Goal: Information Seeking & Learning: Compare options

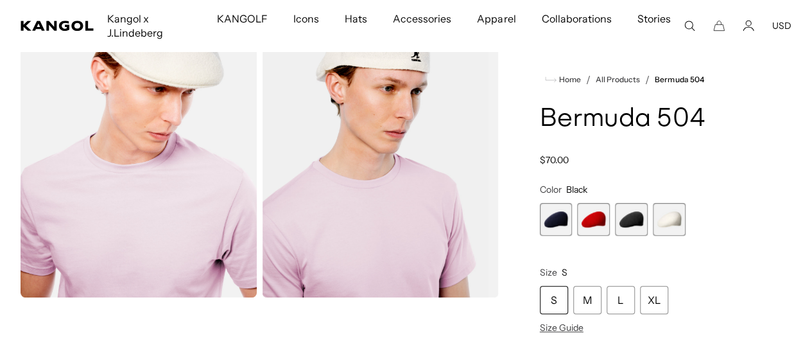
scroll to position [642, 0]
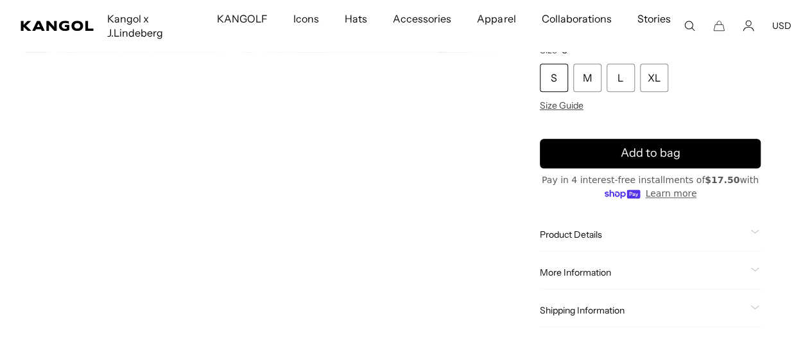
click at [674, 227] on div "Product Details The Bermuda 504 is the ultimate combination of our iconic cap &…" at bounding box center [650, 234] width 221 height 33
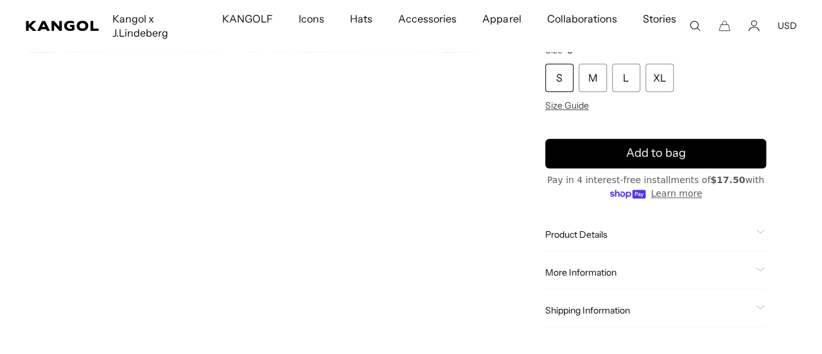
scroll to position [0, 0]
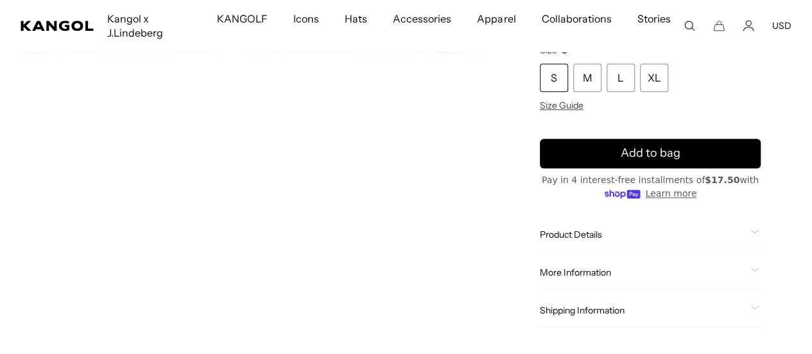
click at [678, 237] on span "Product Details" at bounding box center [643, 235] width 206 height 12
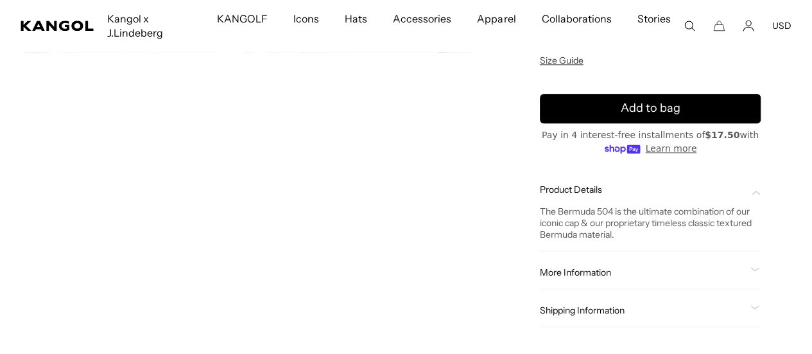
click at [686, 21] on icon "Search here" at bounding box center [690, 26] width 12 height 12
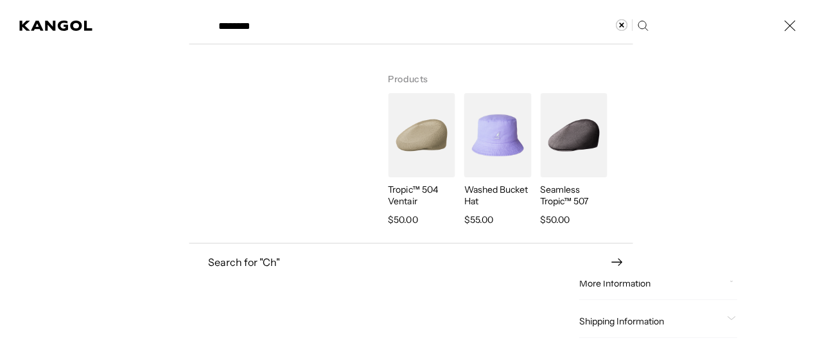
type input "********"
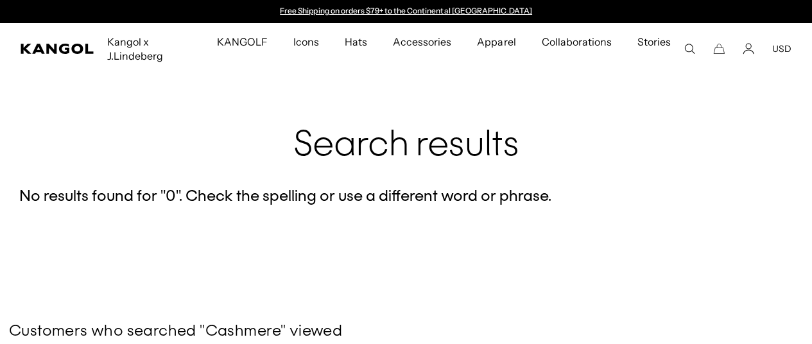
scroll to position [963, 0]
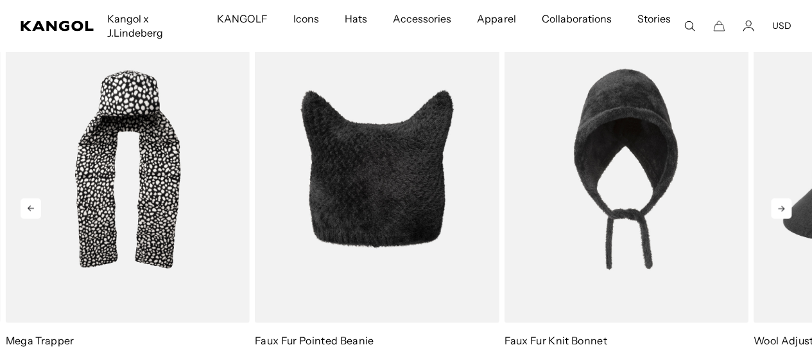
click at [785, 209] on icon at bounding box center [781, 208] width 21 height 21
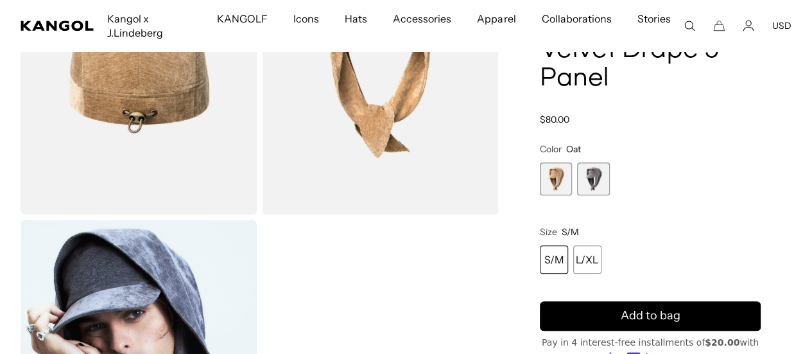
scroll to position [159, 0]
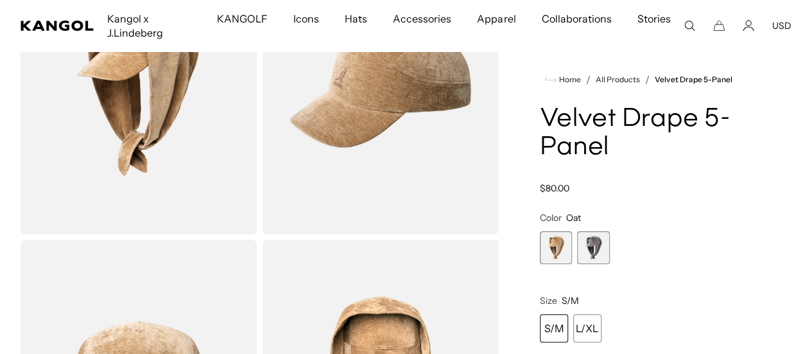
click at [610, 264] on span "2 of 2" at bounding box center [593, 247] width 33 height 33
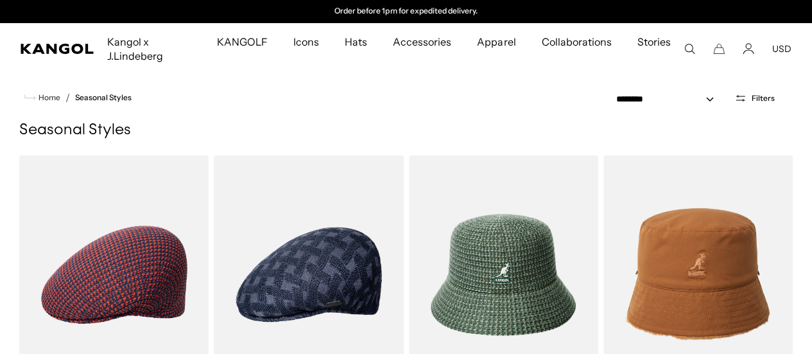
drag, startPoint x: 0, startPoint y: 0, endPoint x: 727, endPoint y: 55, distance: 729.1
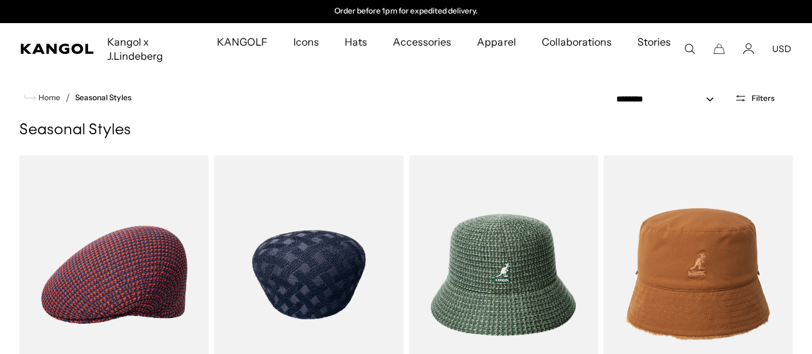
scroll to position [321, 0]
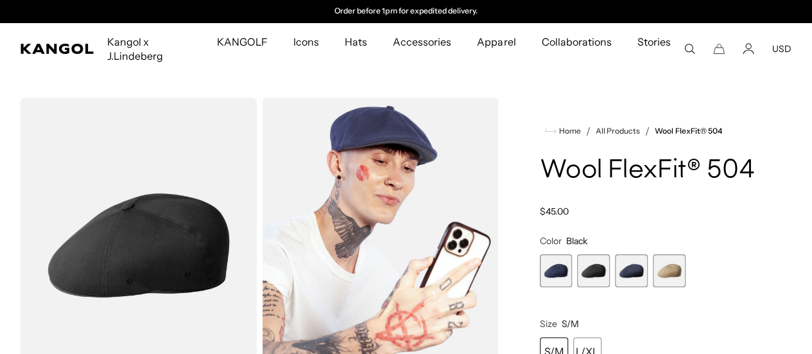
click at [199, 242] on img "Gallery Viewer" at bounding box center [139, 245] width 236 height 295
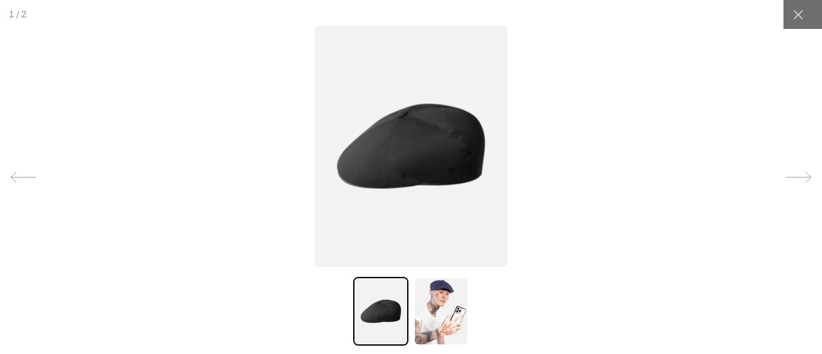
click at [448, 224] on img at bounding box center [411, 145] width 193 height 241
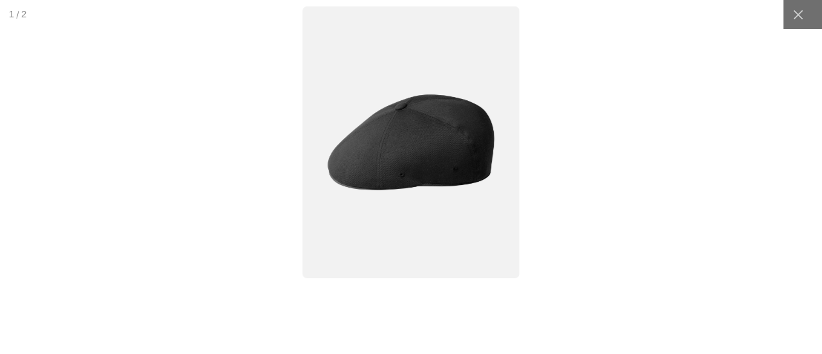
click at [652, 132] on div at bounding box center [411, 177] width 925 height 398
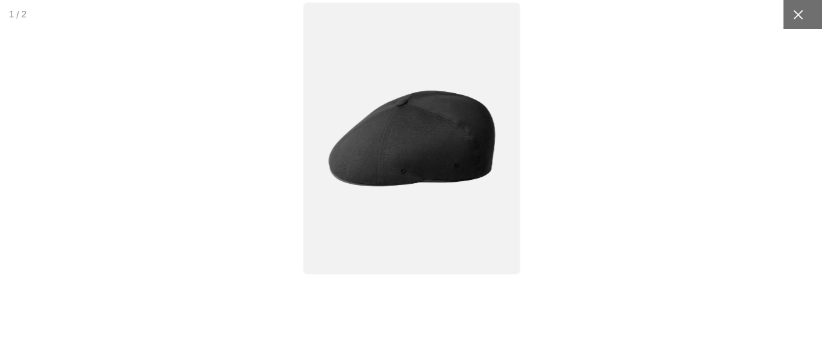
click at [792, 17] on icon at bounding box center [798, 14] width 13 height 13
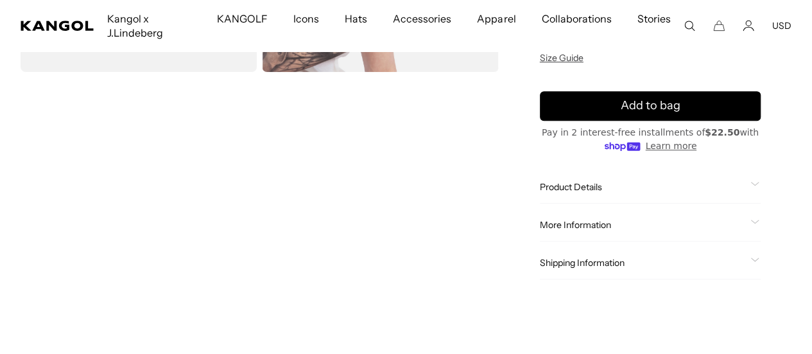
scroll to position [0, 265]
click at [610, 189] on product-info "Home / All Products / Wool FlexFit® 504 Wool FlexFit® 504 Regular price $45.00 …" at bounding box center [650, 40] width 221 height 477
click at [610, 195] on div "Product Details The Wool Flexfit 504 is a 6 panel baseball cap. This bestseller…" at bounding box center [650, 187] width 221 height 33
click at [607, 193] on span "Product Details" at bounding box center [643, 187] width 206 height 12
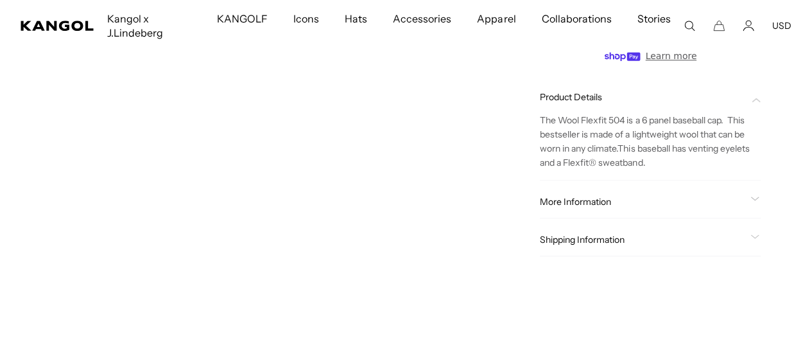
scroll to position [491, 0]
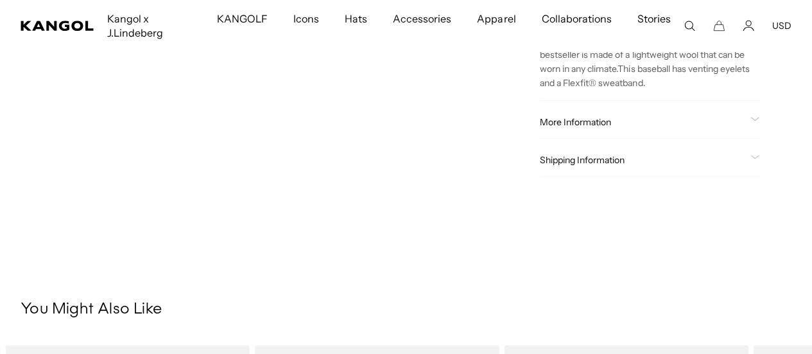
click at [663, 128] on span "More Information" at bounding box center [643, 122] width 206 height 12
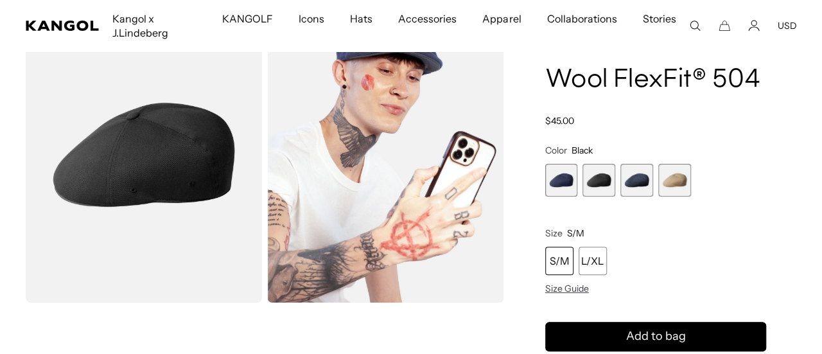
scroll to position [0, 0]
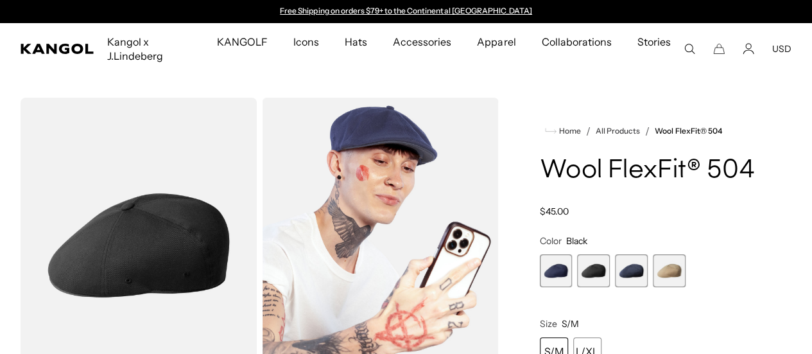
click at [360, 150] on img "Gallery Viewer" at bounding box center [380, 245] width 236 height 295
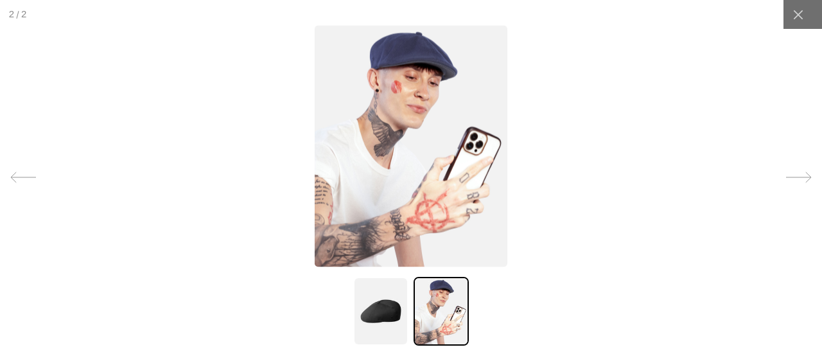
scroll to position [0, 265]
click at [375, 299] on img at bounding box center [380, 311] width 55 height 69
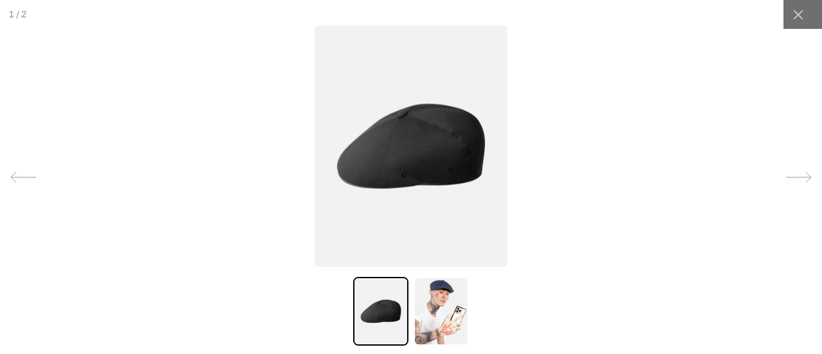
click at [370, 165] on img at bounding box center [411, 145] width 193 height 241
click at [372, 165] on img at bounding box center [411, 145] width 193 height 241
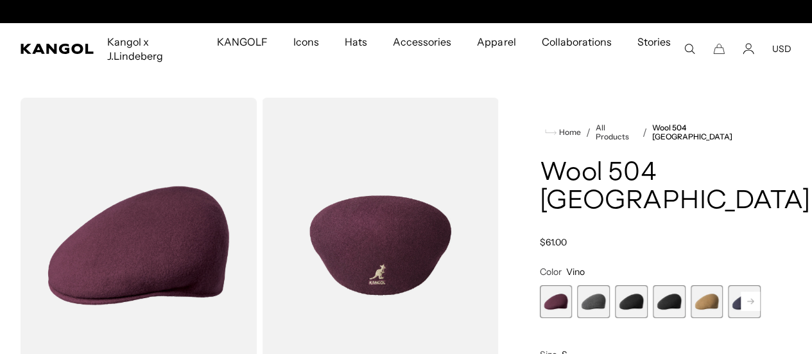
click at [633, 301] on span "3 of 12" at bounding box center [631, 301] width 33 height 33
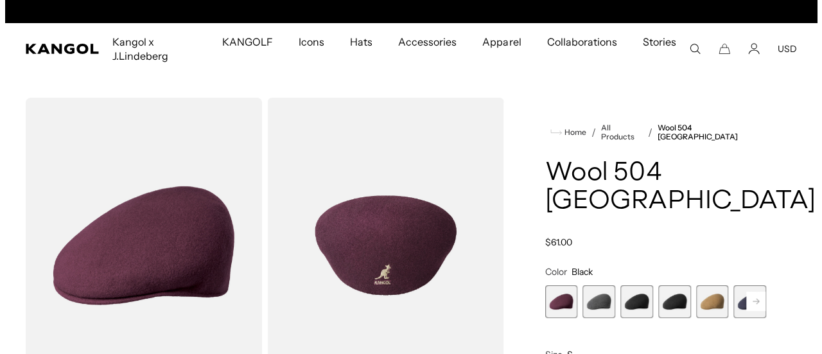
scroll to position [0, 265]
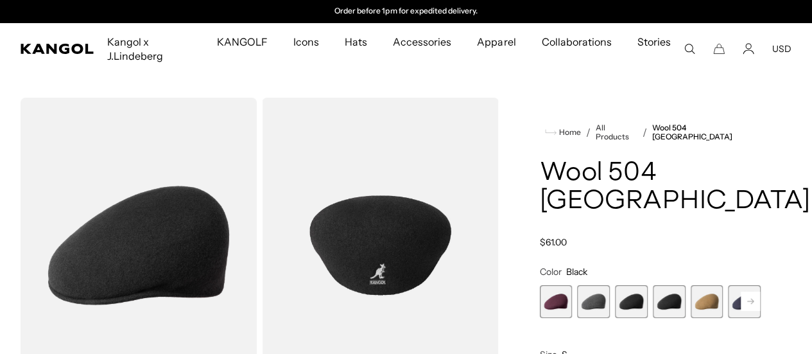
click at [143, 211] on img "Gallery Viewer" at bounding box center [139, 245] width 236 height 295
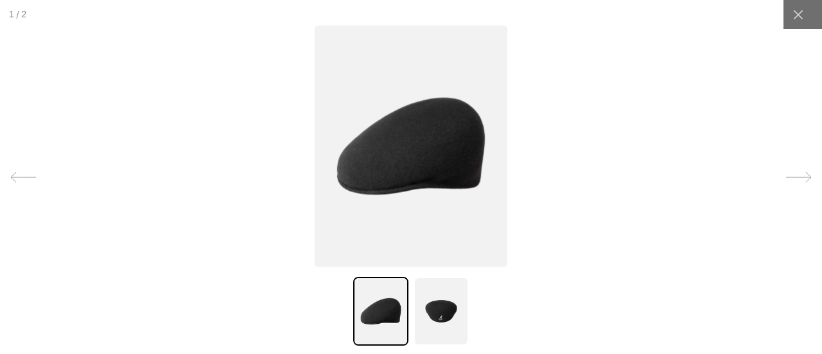
click at [407, 184] on img at bounding box center [411, 145] width 193 height 241
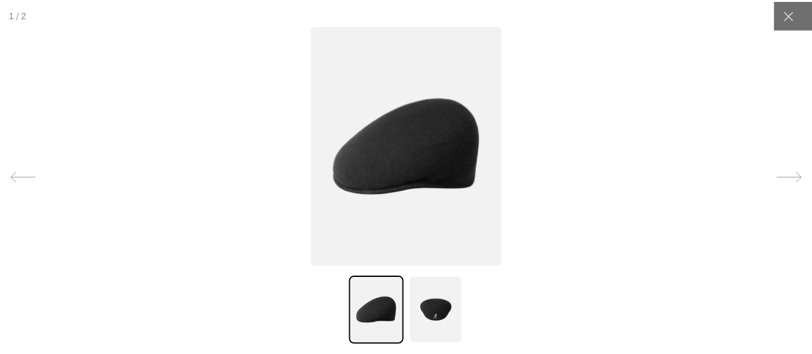
scroll to position [0, 0]
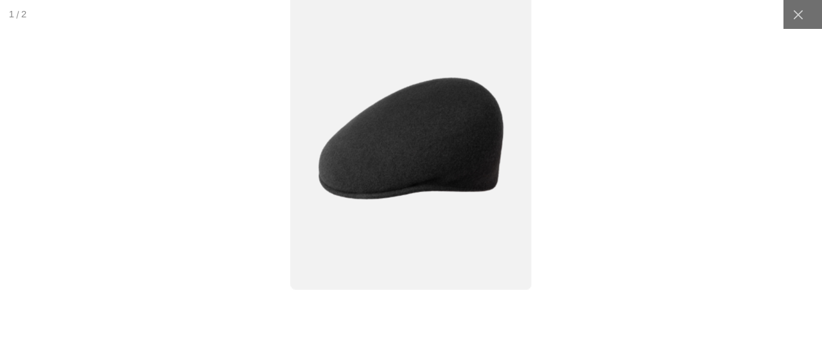
click at [647, 148] on div at bounding box center [411, 177] width 1028 height 442
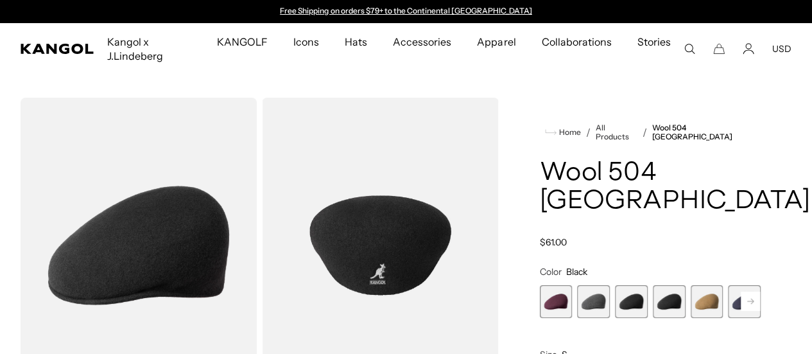
click at [342, 224] on img "Gallery Viewer" at bounding box center [380, 245] width 236 height 295
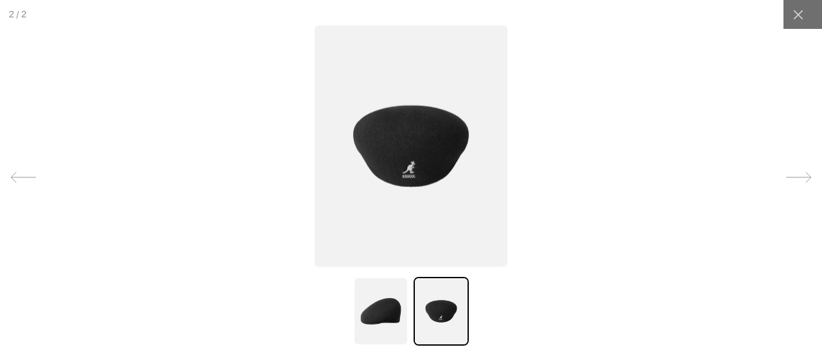
click at [452, 112] on img at bounding box center [411, 145] width 193 height 241
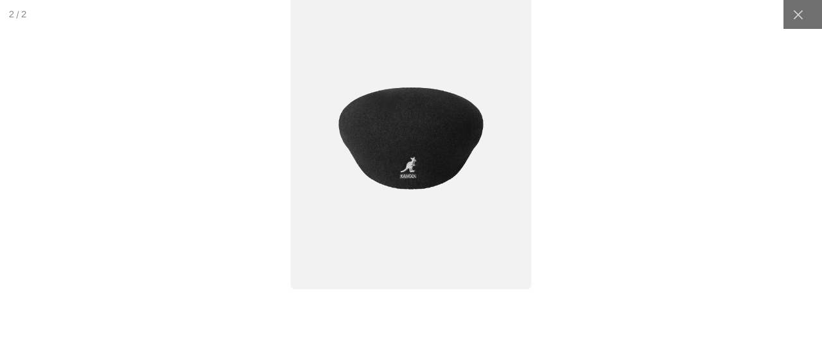
click at [367, 327] on div at bounding box center [411, 177] width 1028 height 442
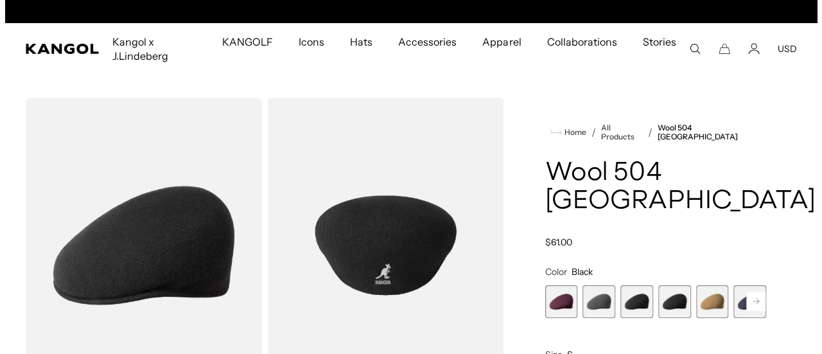
scroll to position [0, 265]
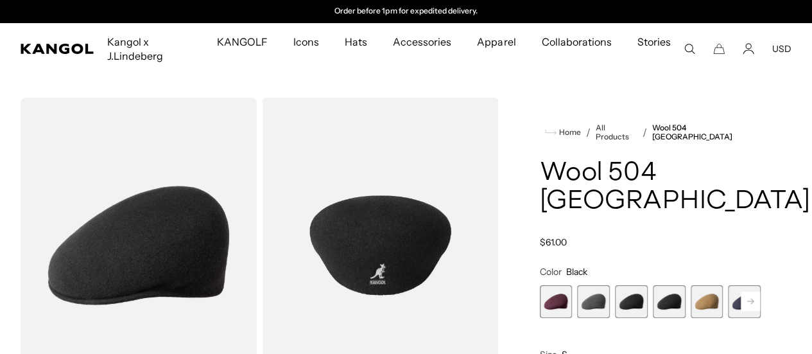
click at [134, 200] on img "Gallery Viewer" at bounding box center [139, 245] width 236 height 295
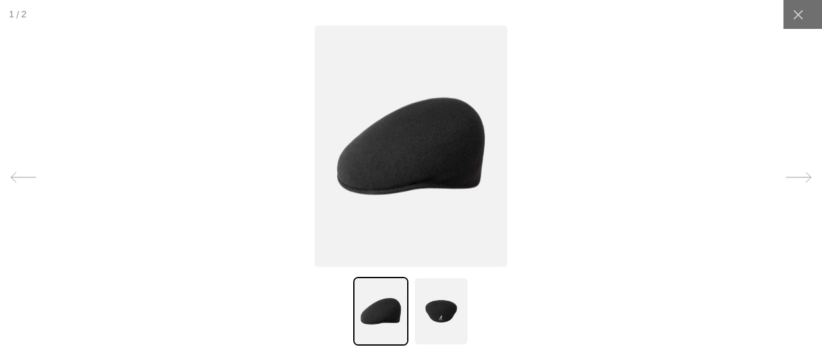
scroll to position [0, 0]
click at [428, 299] on img at bounding box center [441, 311] width 55 height 69
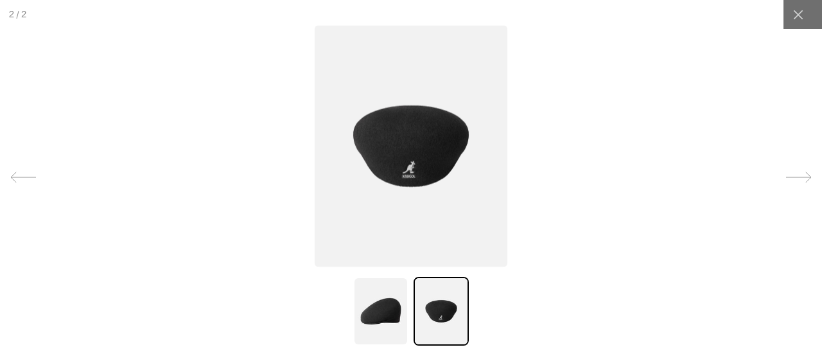
click at [388, 314] on img at bounding box center [380, 311] width 55 height 69
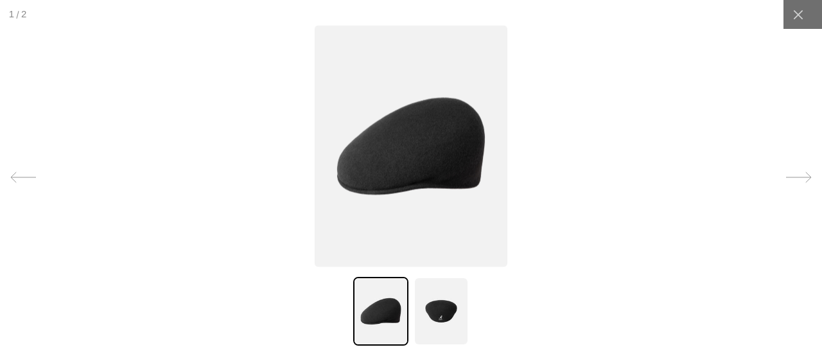
scroll to position [0, 265]
click at [422, 166] on img at bounding box center [411, 145] width 193 height 241
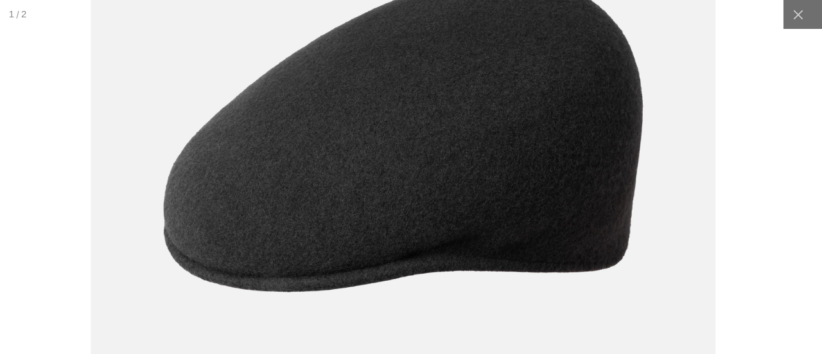
click at [396, 187] on img at bounding box center [403, 133] width 624 height 783
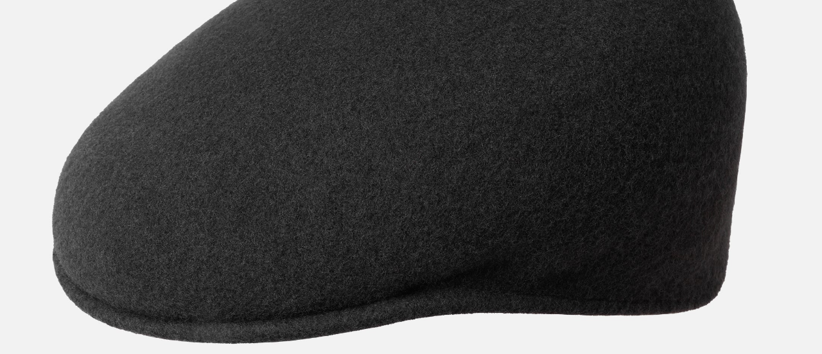
scroll to position [0, 0]
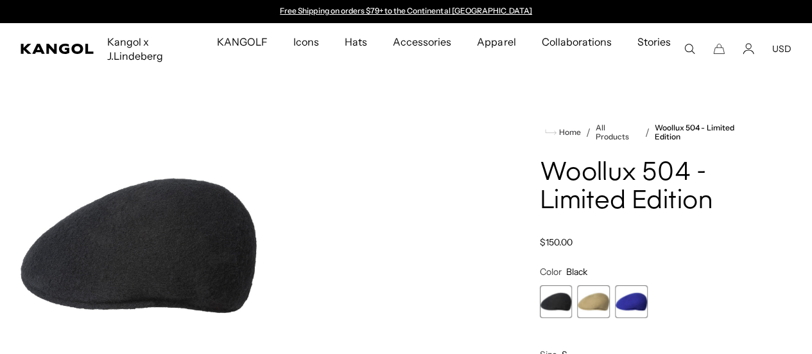
click at [182, 206] on img "Gallery Viewer" at bounding box center [139, 245] width 236 height 295
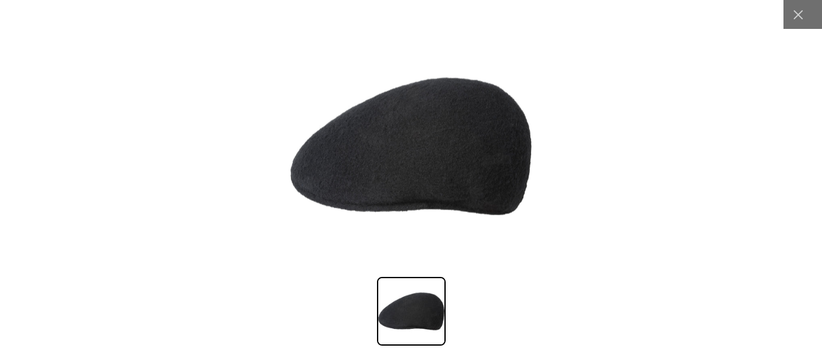
click at [421, 144] on img at bounding box center [410, 145] width 241 height 241
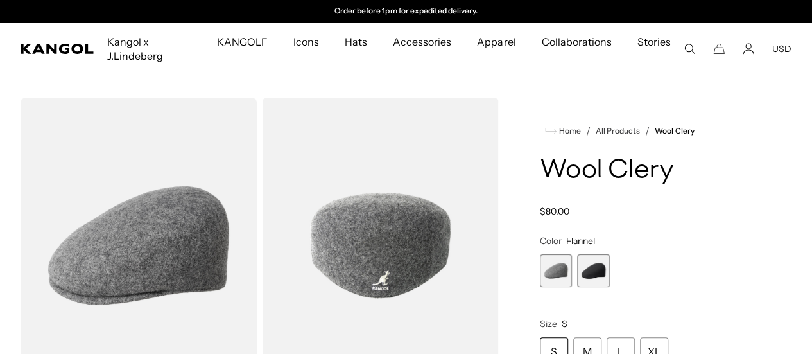
click at [439, 156] on img "Gallery Viewer" at bounding box center [380, 245] width 236 height 295
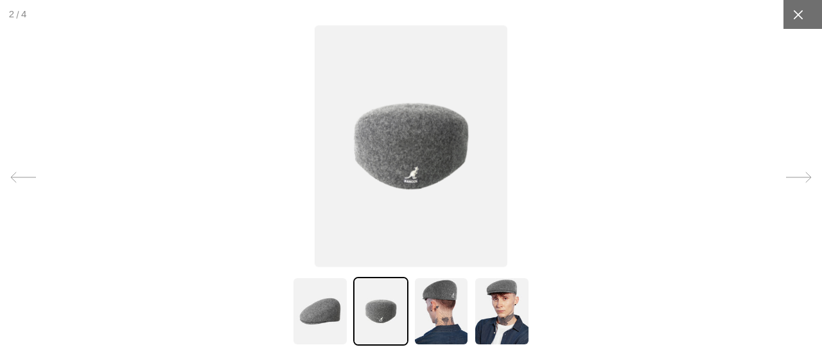
click at [792, 18] on icon at bounding box center [798, 14] width 13 height 13
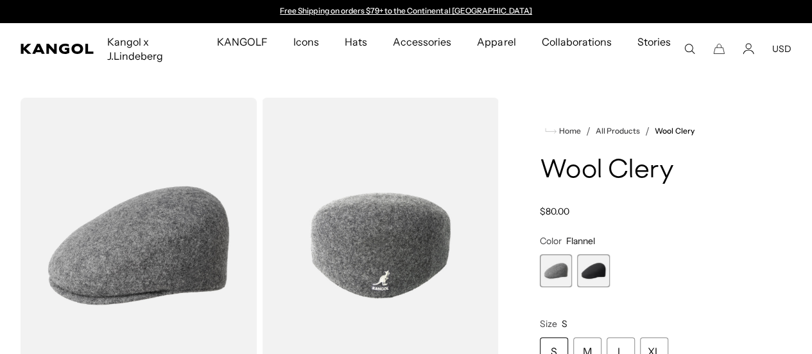
click at [609, 261] on span "2 of 2" at bounding box center [593, 270] width 33 height 33
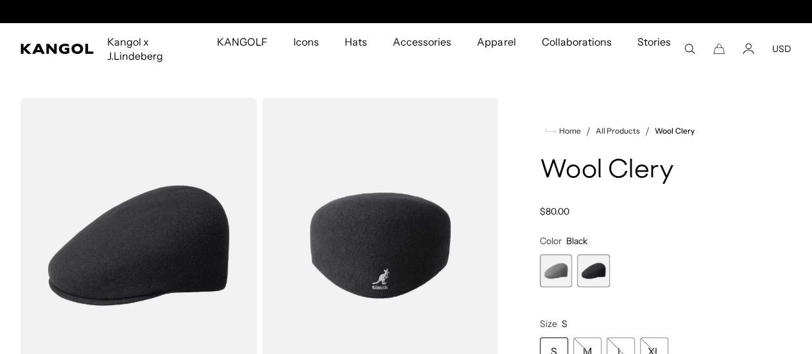
click at [150, 234] on img "Gallery Viewer" at bounding box center [139, 245] width 236 height 295
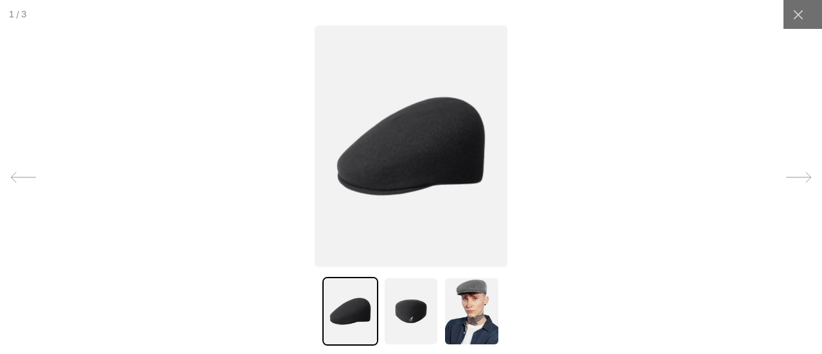
click at [403, 333] on img at bounding box center [410, 311] width 55 height 69
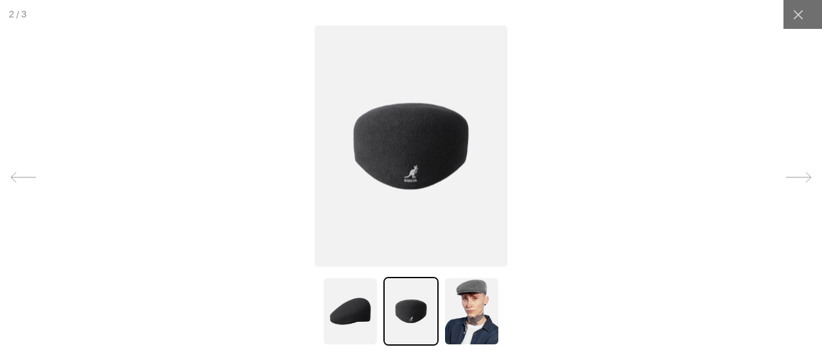
click at [352, 304] on img at bounding box center [349, 311] width 55 height 69
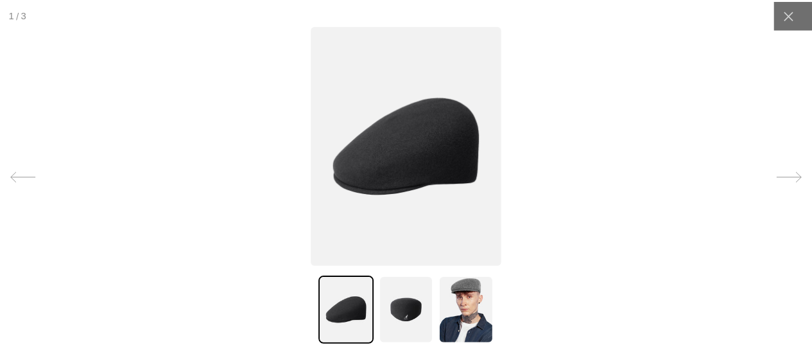
scroll to position [0, 265]
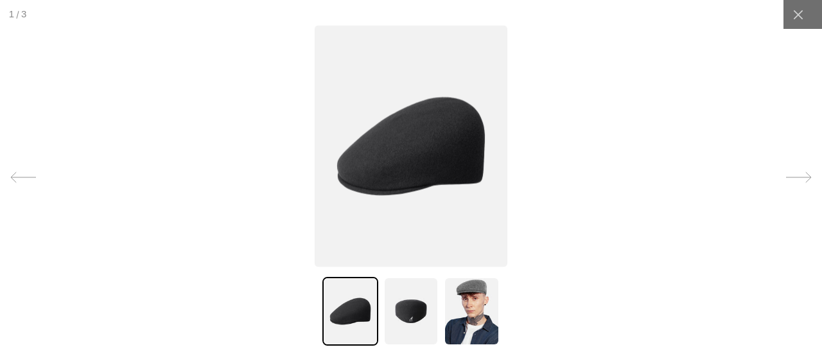
click at [425, 162] on img at bounding box center [411, 145] width 193 height 241
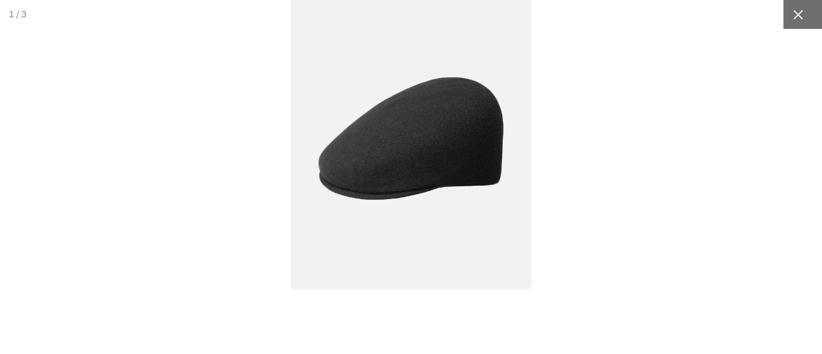
click at [792, 13] on icon at bounding box center [798, 14] width 13 height 13
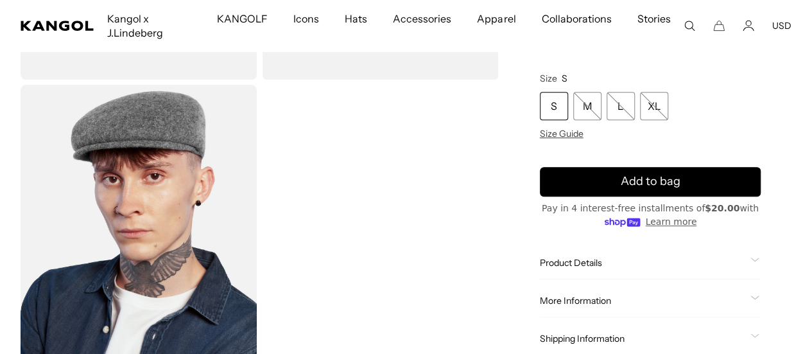
scroll to position [337, 0]
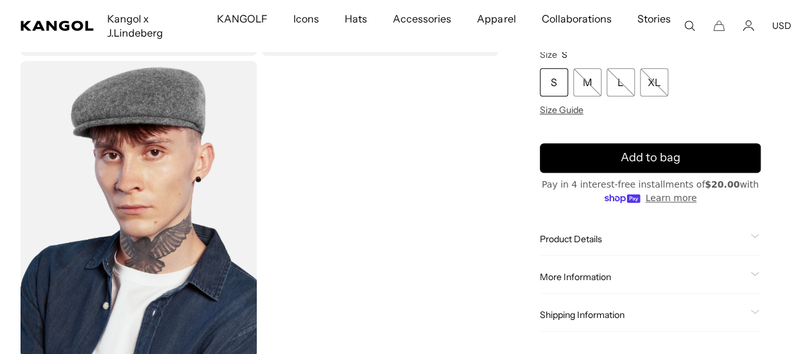
click at [669, 247] on div "Product Details The Wool Clery is a heritage shape in our classic wool yarn. It…" at bounding box center [650, 239] width 221 height 33
click at [669, 241] on span "Product Details" at bounding box center [643, 239] width 206 height 12
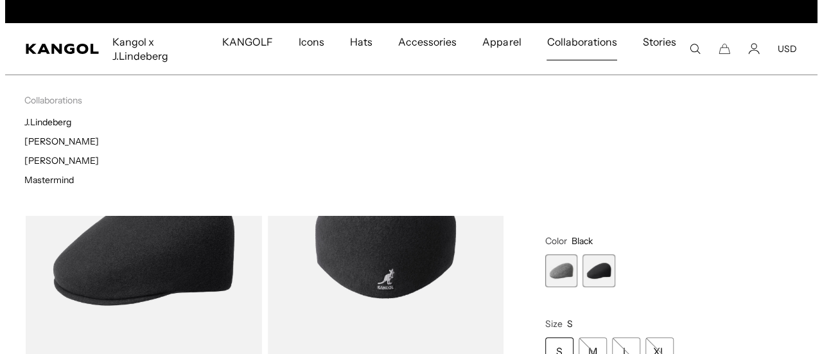
scroll to position [0, 265]
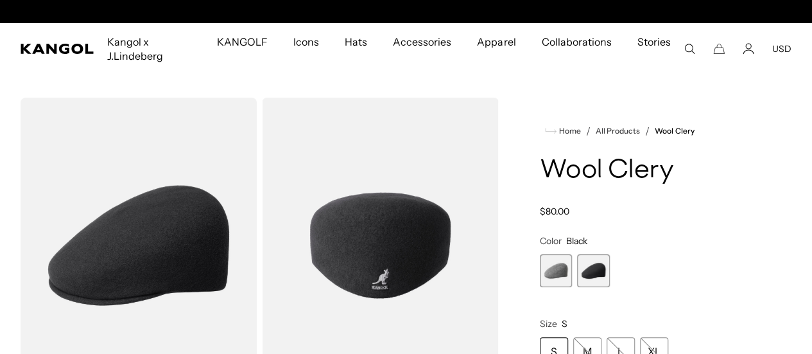
click at [225, 195] on img "Gallery Viewer" at bounding box center [139, 245] width 236 height 295
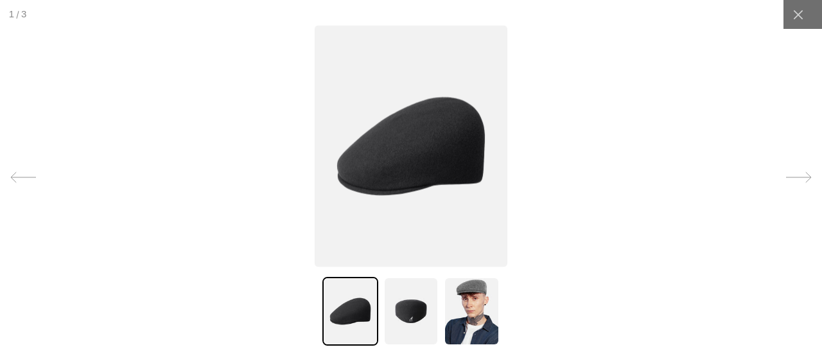
click at [426, 153] on img at bounding box center [411, 145] width 193 height 241
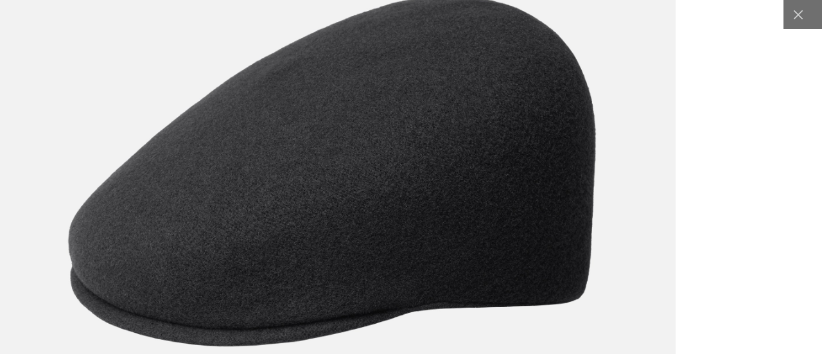
scroll to position [0, 0]
click at [376, 188] on img at bounding box center [331, 170] width 687 height 861
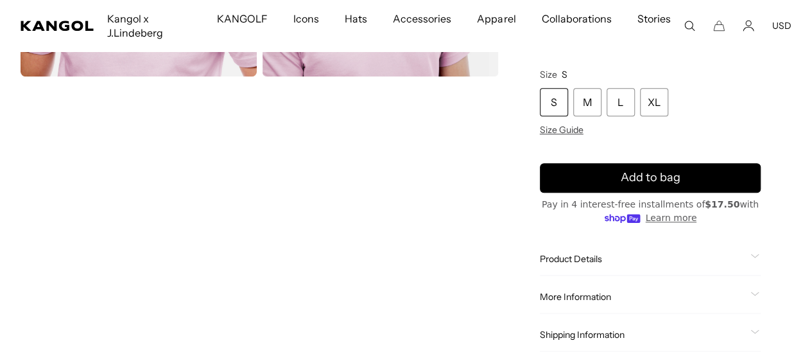
click at [216, 233] on video "Gallery Viewer" at bounding box center [139, 229] width 236 height 295
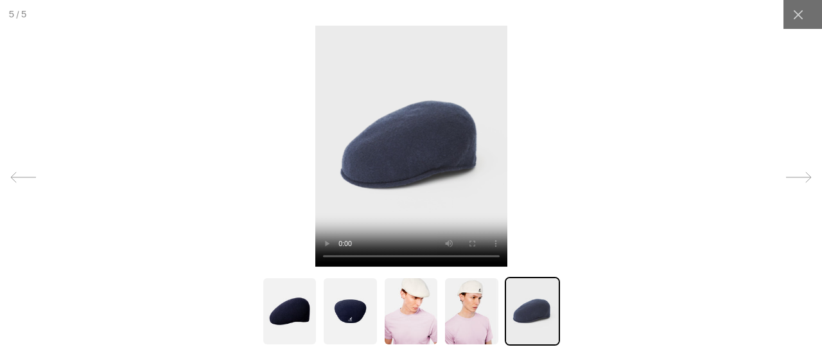
scroll to position [0, 265]
click at [398, 301] on img at bounding box center [410, 311] width 55 height 69
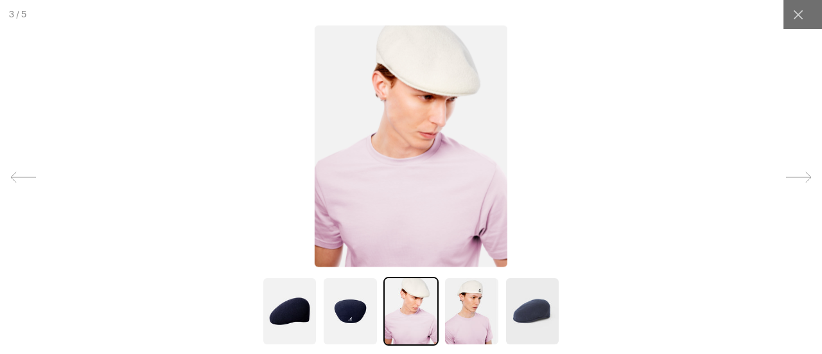
click at [357, 308] on img at bounding box center [349, 311] width 55 height 69
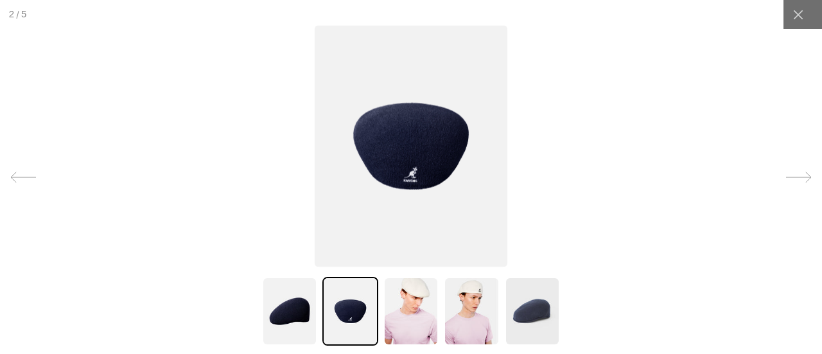
click at [290, 311] on img at bounding box center [289, 311] width 55 height 69
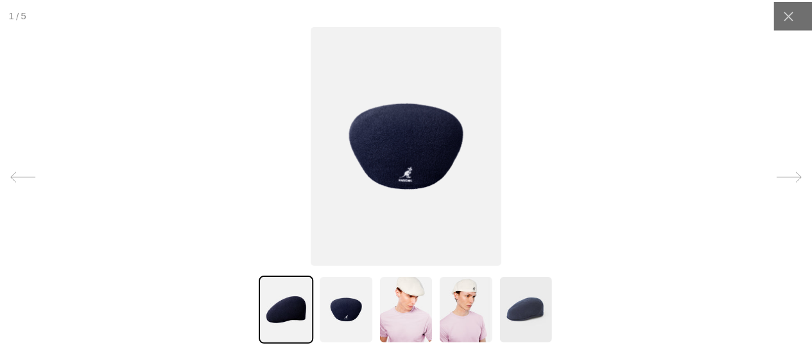
scroll to position [0, 0]
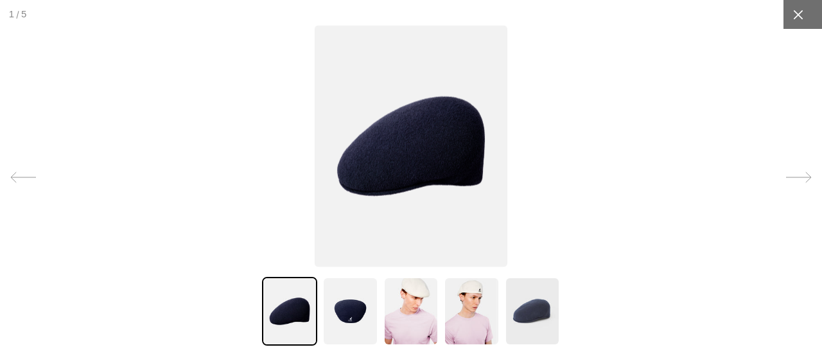
click at [792, 15] on icon at bounding box center [798, 14] width 13 height 13
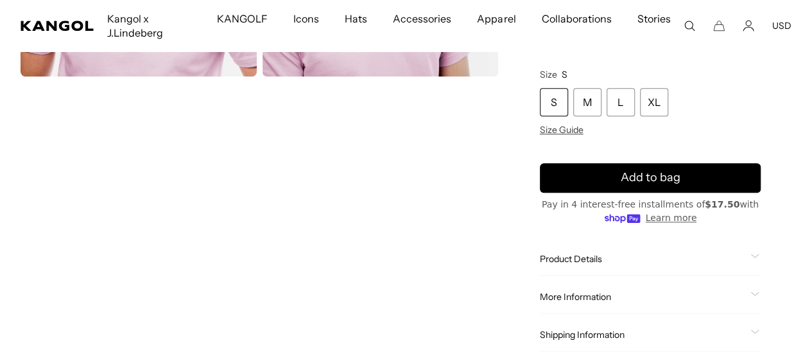
scroll to position [297, 0]
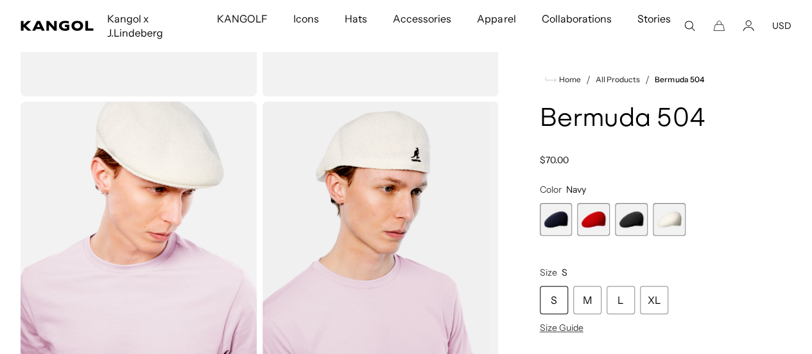
click at [640, 236] on span "3 of 4" at bounding box center [631, 219] width 33 height 33
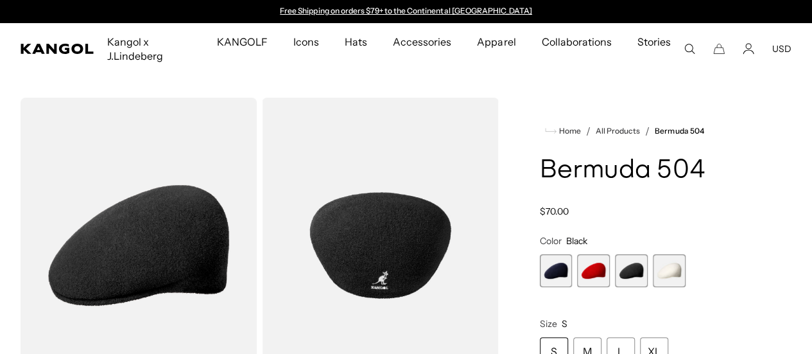
click at [191, 193] on img "Gallery Viewer" at bounding box center [139, 245] width 236 height 295
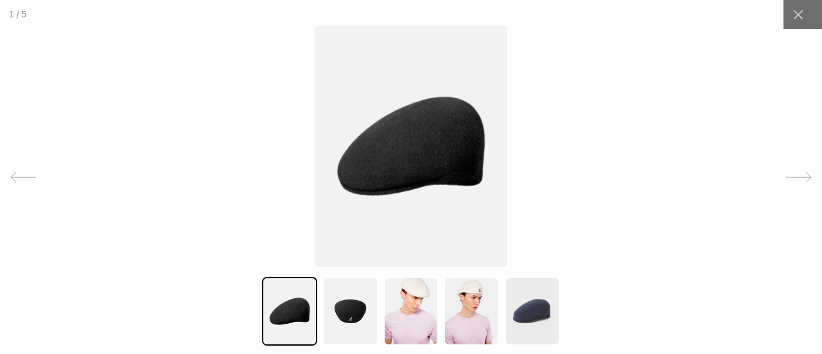
click at [419, 146] on img at bounding box center [411, 145] width 193 height 241
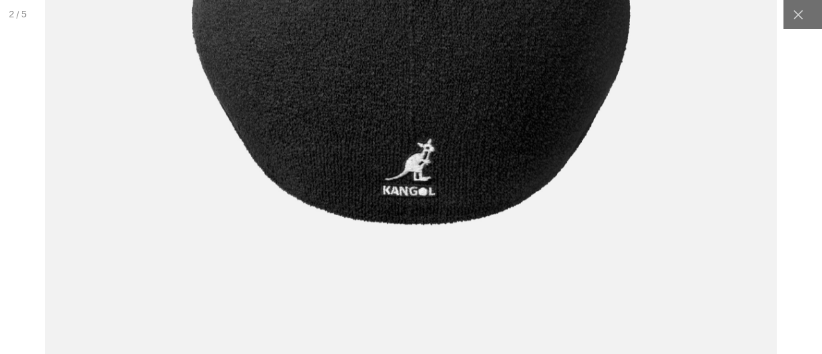
scroll to position [0, 265]
click at [508, 195] on img at bounding box center [411, 59] width 731 height 916
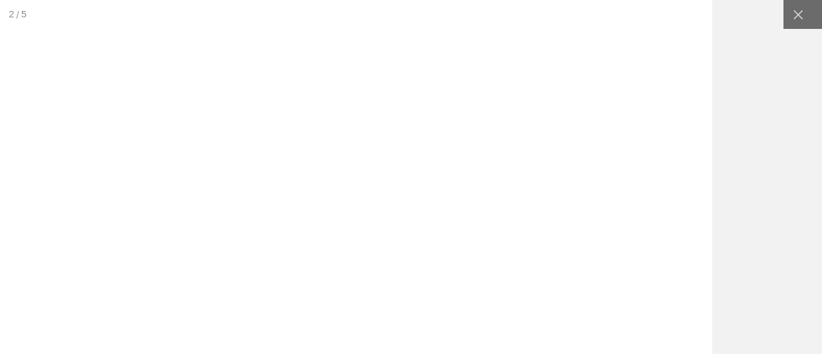
drag, startPoint x: 591, startPoint y: 247, endPoint x: 412, endPoint y: 243, distance: 178.6
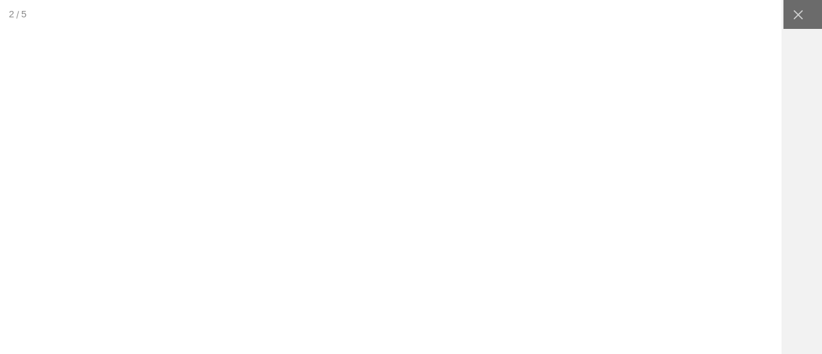
drag, startPoint x: 270, startPoint y: 214, endPoint x: 565, endPoint y: 204, distance: 295.6
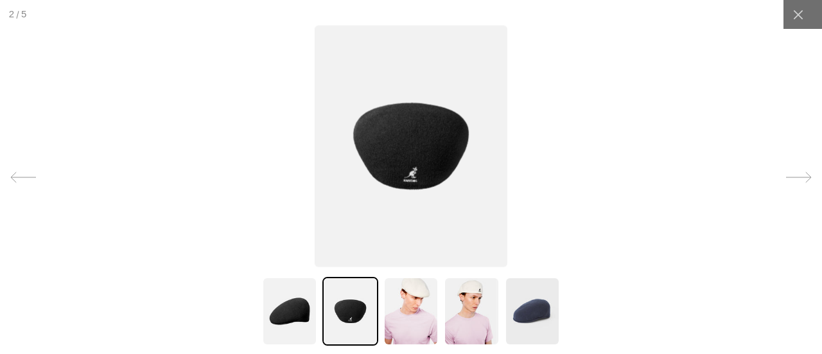
scroll to position [0, 0]
click at [271, 294] on img at bounding box center [289, 311] width 55 height 69
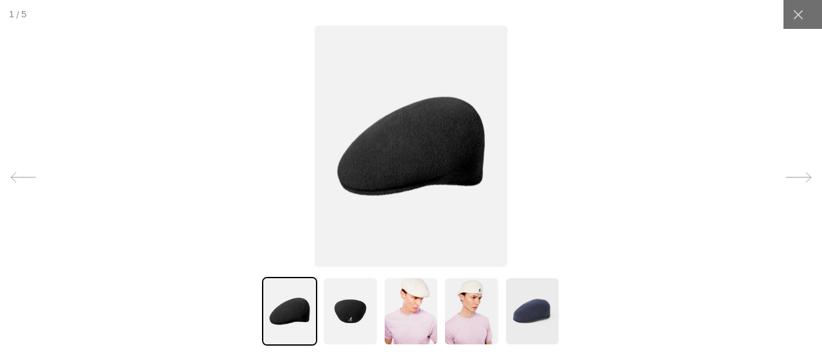
click at [416, 144] on img at bounding box center [411, 145] width 193 height 241
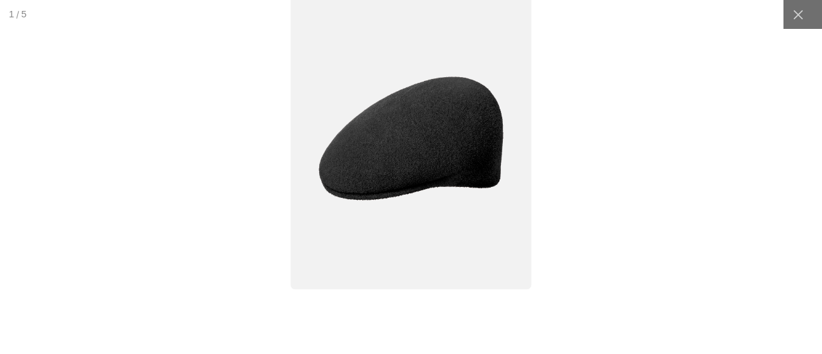
click at [416, 144] on img at bounding box center [411, 138] width 241 height 302
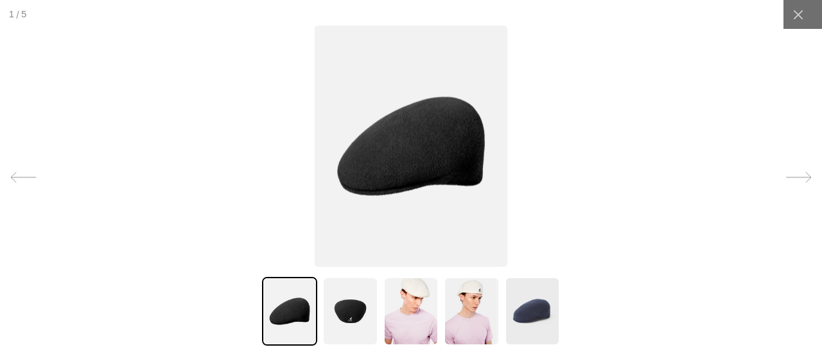
click at [416, 144] on img at bounding box center [411, 145] width 193 height 241
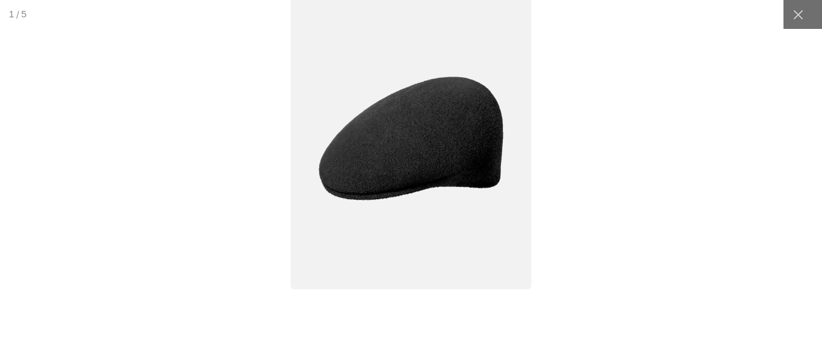
scroll to position [0, 265]
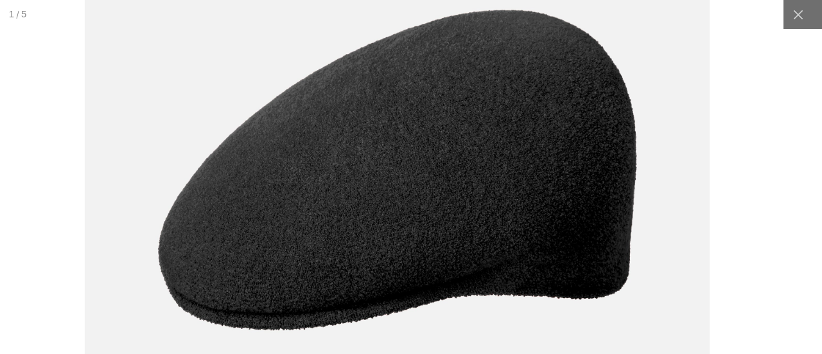
click at [420, 220] on img at bounding box center [397, 169] width 624 height 783
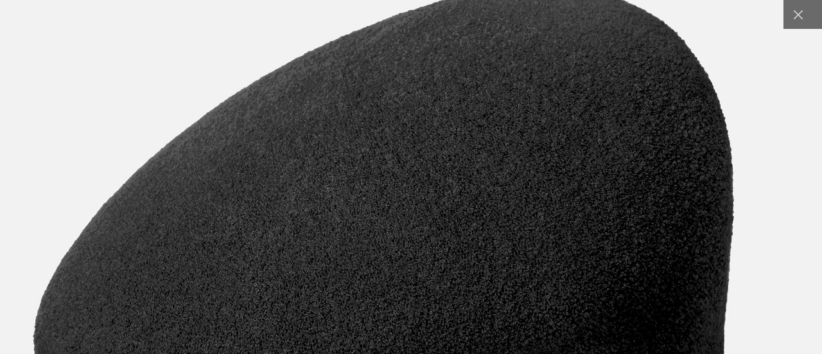
scroll to position [0, 0]
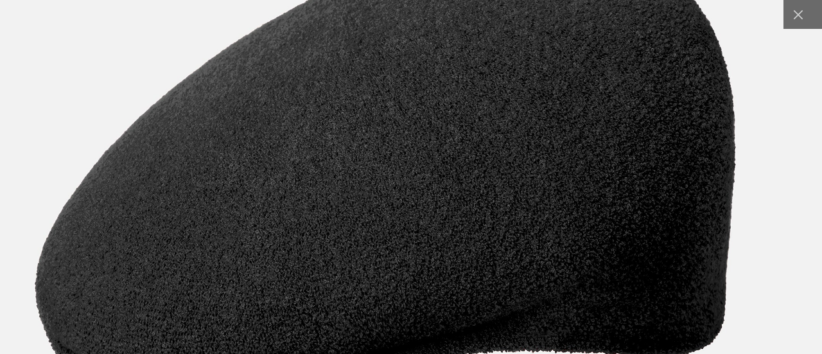
click at [425, 161] on img at bounding box center [385, 166] width 914 height 1146
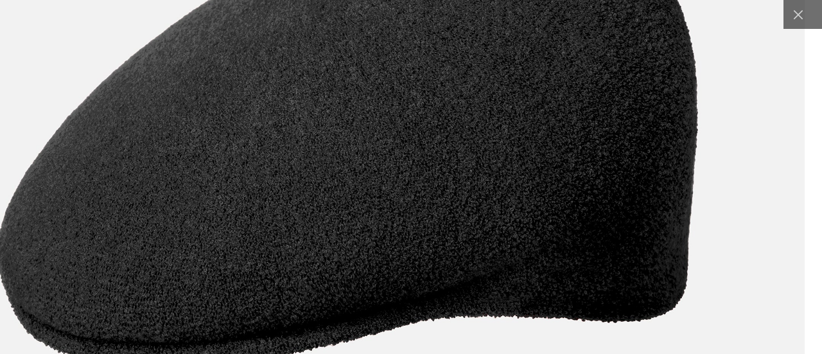
click at [557, 134] on img at bounding box center [347, 132] width 914 height 1146
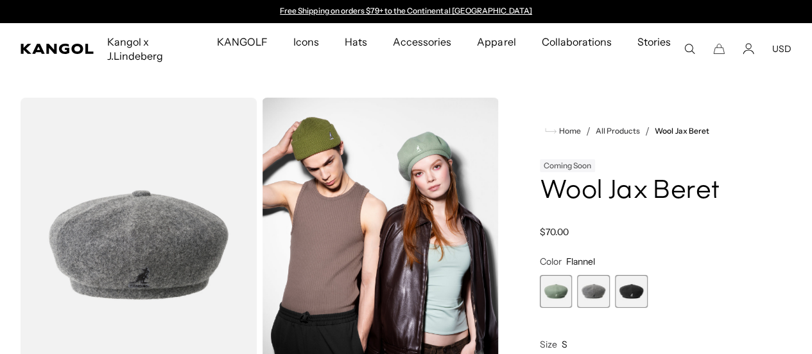
click at [633, 308] on span "3 of 3" at bounding box center [631, 291] width 33 height 33
click at [636, 308] on span "3 of 3" at bounding box center [631, 291] width 33 height 33
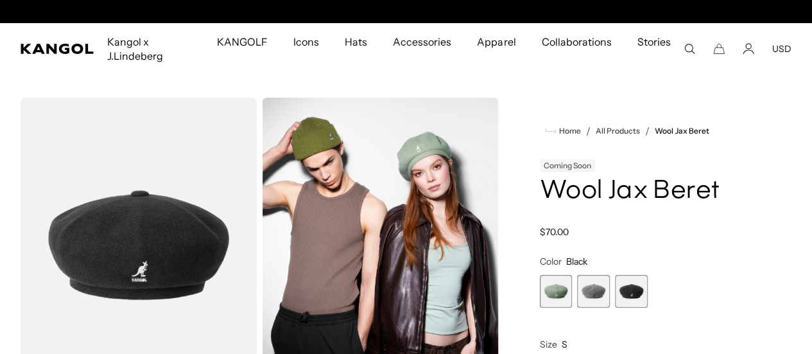
scroll to position [0, 265]
